Goal: Transaction & Acquisition: Purchase product/service

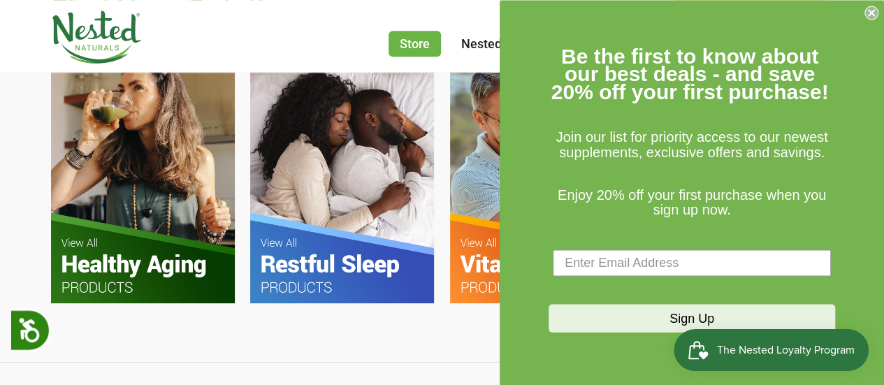
scroll to position [0, 491]
click at [870, 13] on icon "Close dialog" at bounding box center [872, 13] width 6 height 6
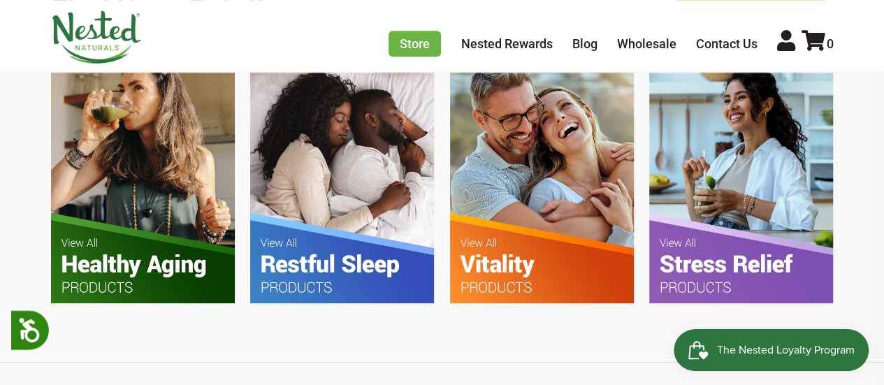
click at [363, 245] on img at bounding box center [342, 181] width 184 height 244
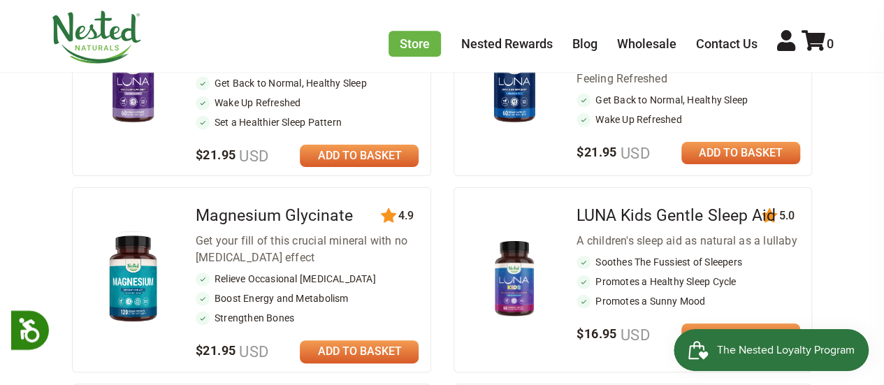
scroll to position [698, 0]
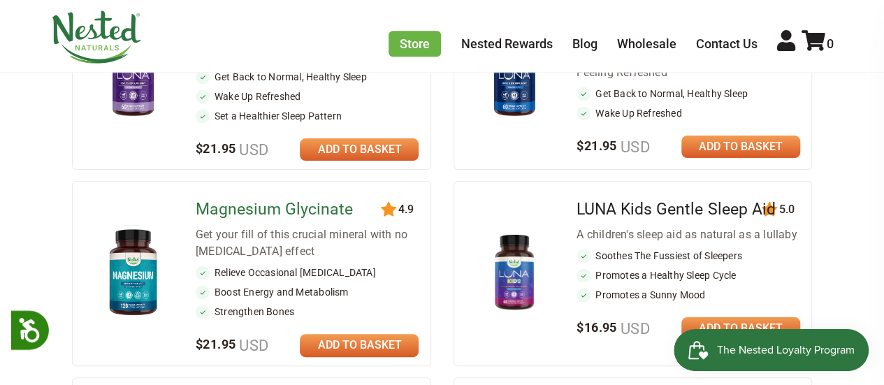
click at [277, 217] on link "Magnesium Glycinate" at bounding box center [274, 209] width 157 height 19
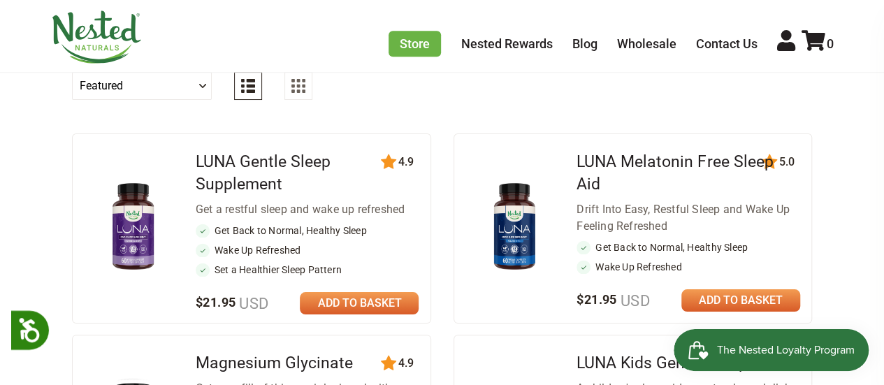
scroll to position [0, 0]
